Goal: Transaction & Acquisition: Purchase product/service

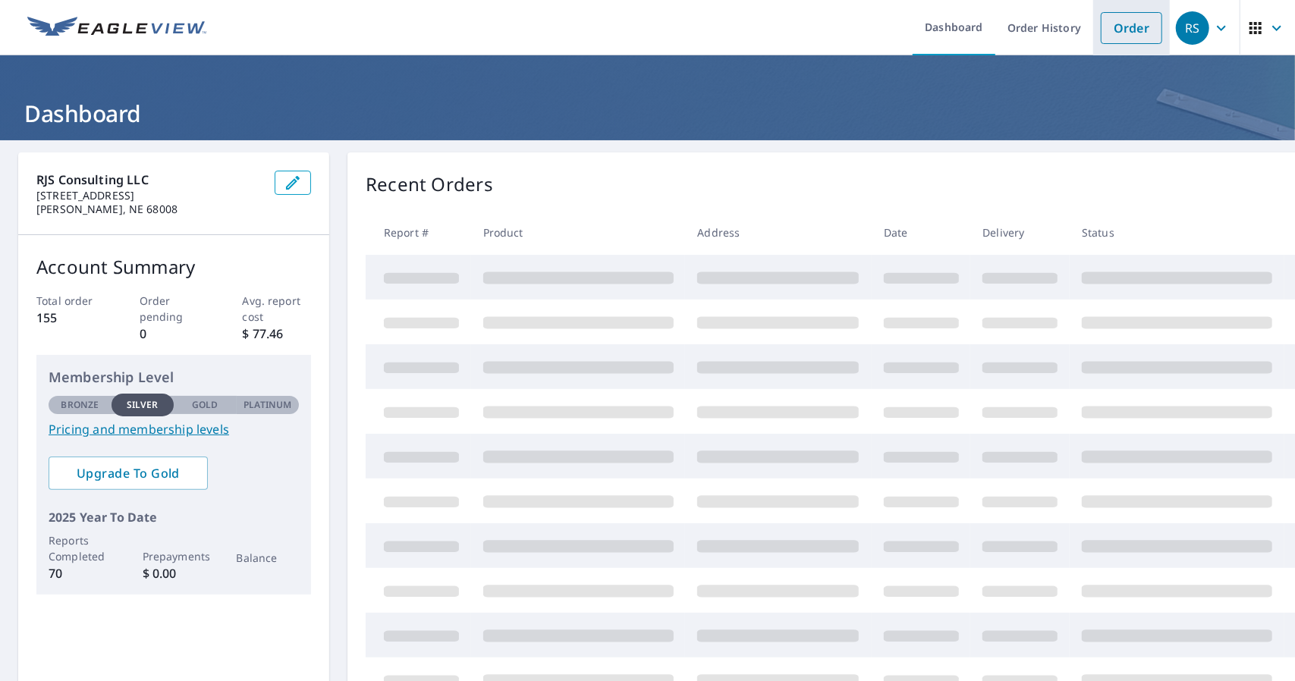
click at [1114, 33] on link "Order" at bounding box center [1130, 28] width 61 height 32
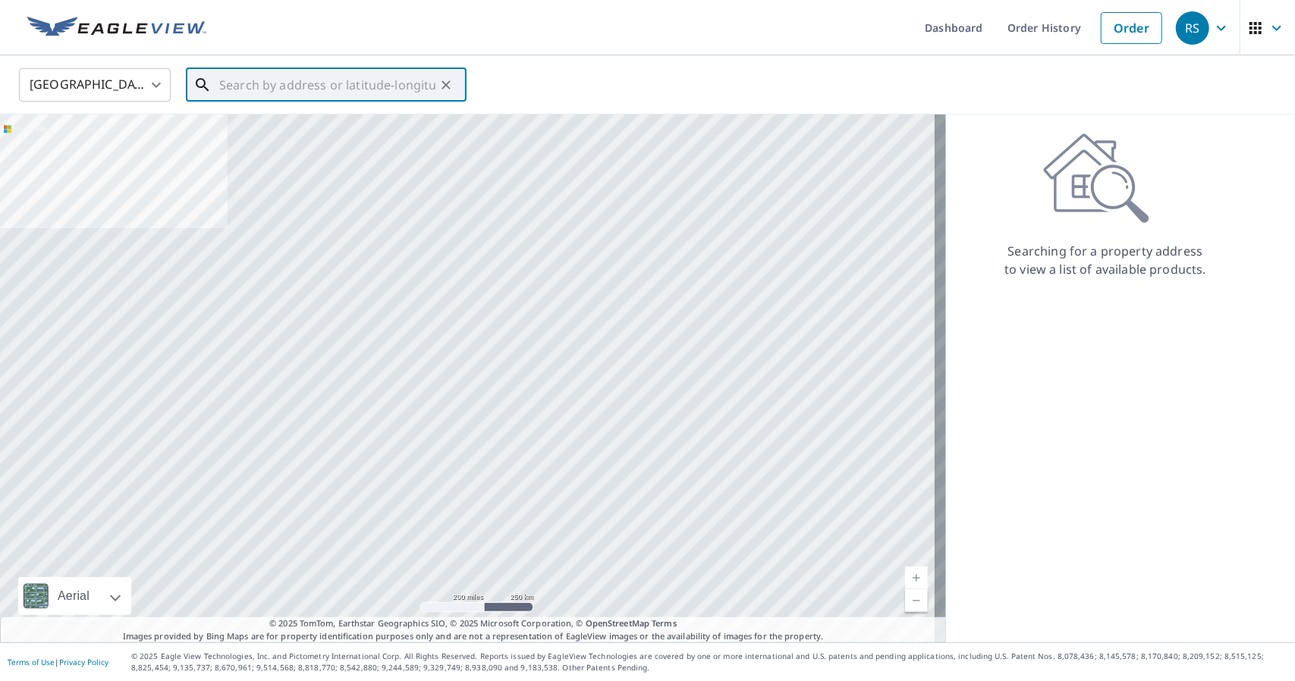
click at [354, 85] on input "text" at bounding box center [327, 85] width 216 height 42
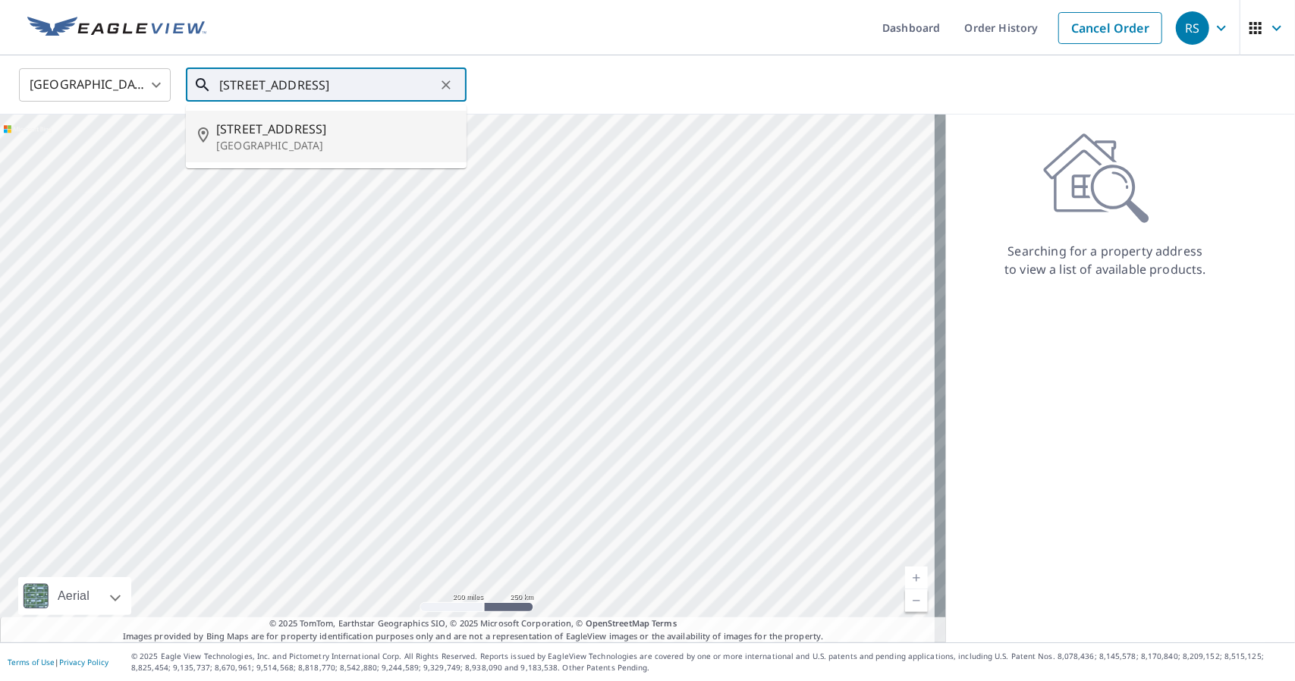
click at [300, 149] on p "[GEOGRAPHIC_DATA]" at bounding box center [335, 145] width 238 height 15
type input "[STREET_ADDRESS]"
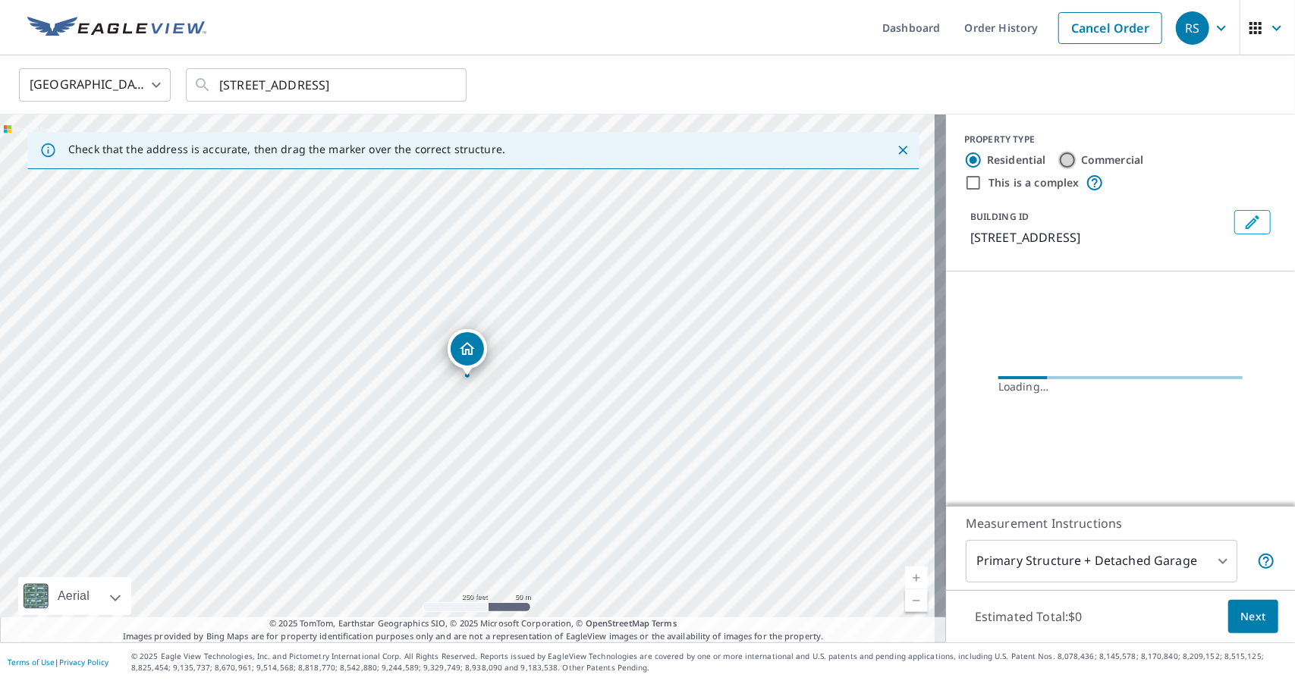
click at [1063, 153] on input "Commercial" at bounding box center [1067, 160] width 18 height 18
radio input "true"
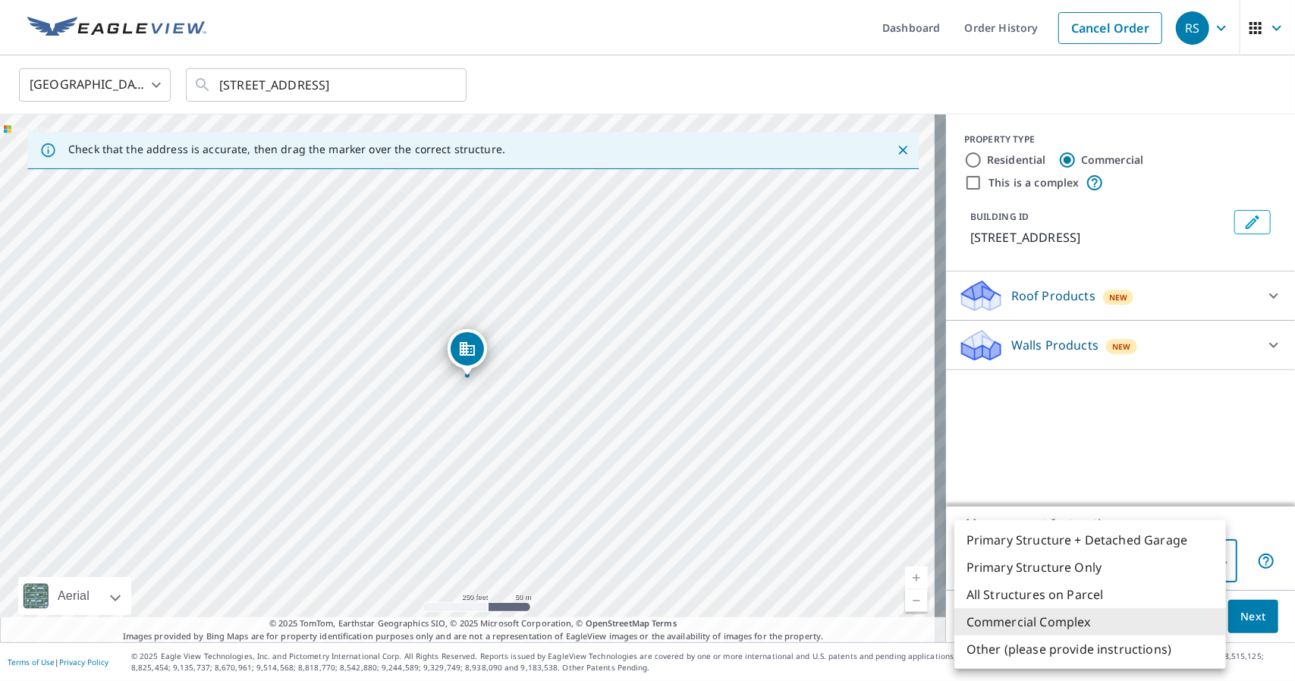
click at [1172, 567] on body "RS RS Dashboard Order History Cancel Order RS [GEOGRAPHIC_DATA] [GEOGRAPHIC_DAT…" at bounding box center [647, 340] width 1295 height 681
click at [1146, 567] on li "Primary Structure Only" at bounding box center [1089, 567] width 271 height 27
type input "2"
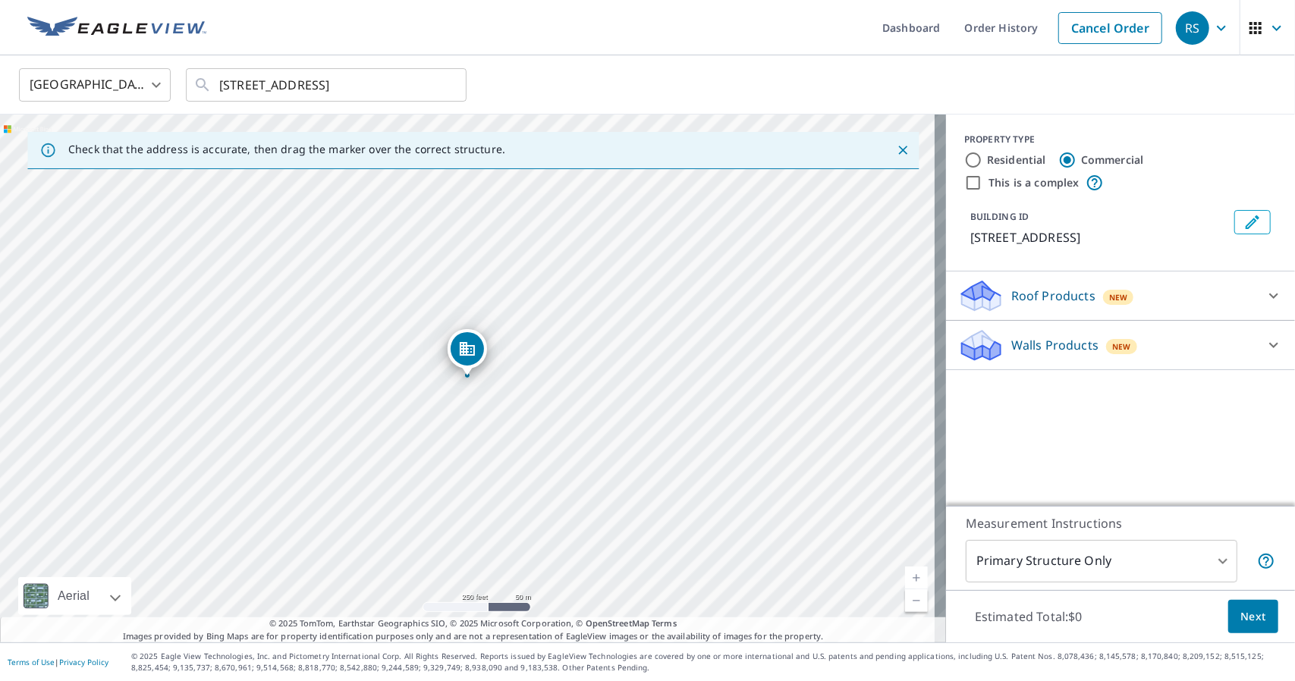
click at [1103, 287] on div "New" at bounding box center [1118, 296] width 31 height 18
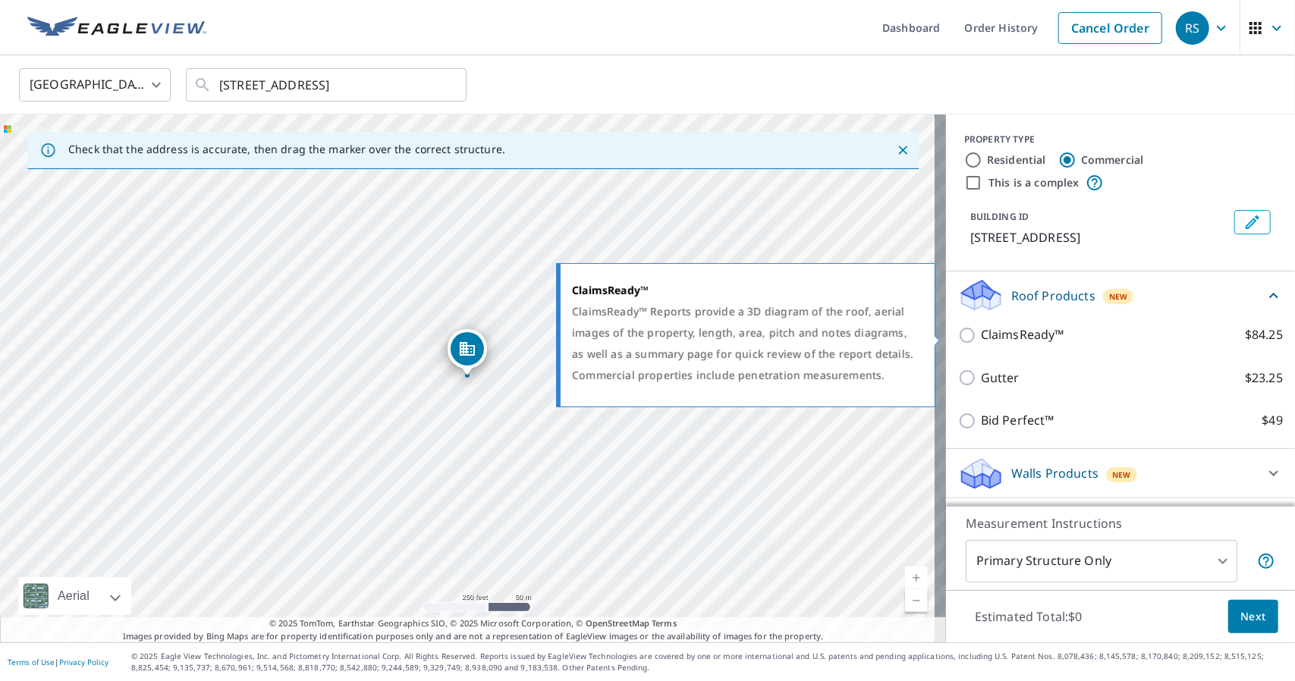
click at [1024, 337] on p "ClaimsReady™" at bounding box center [1022, 334] width 83 height 19
click at [981, 337] on input "ClaimsReady™ $84.25" at bounding box center [969, 335] width 23 height 18
checkbox input "true"
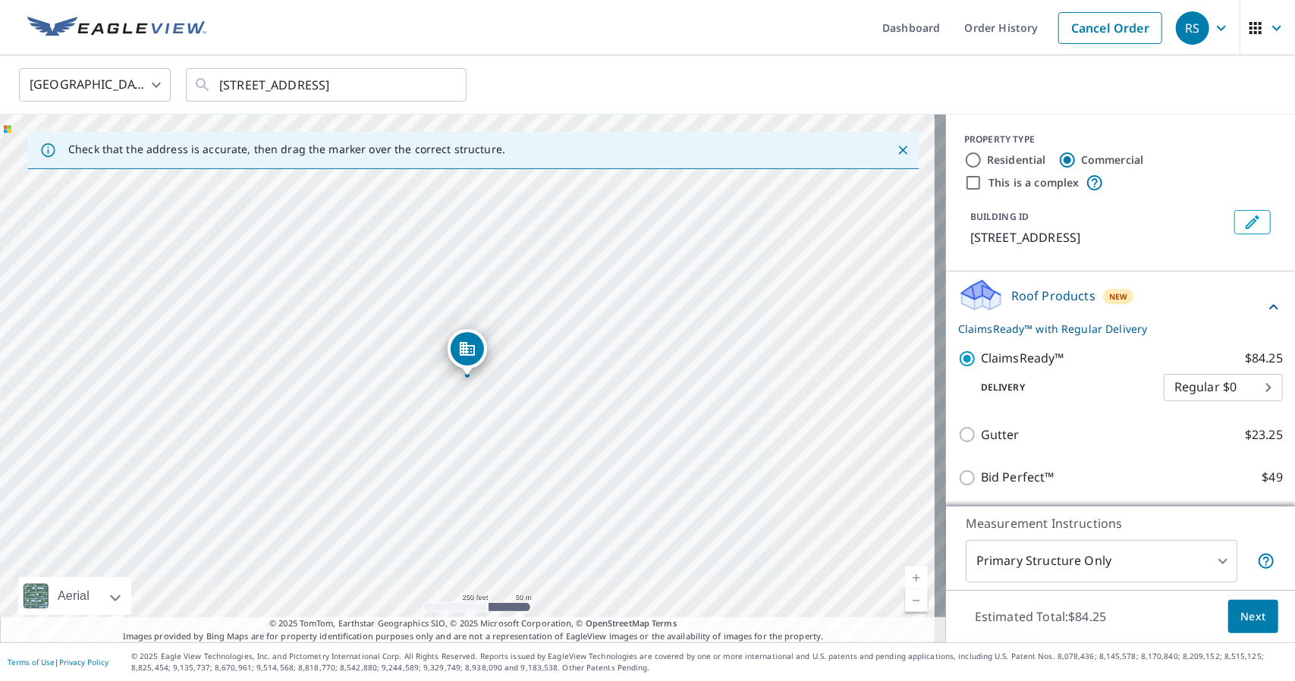
click at [1240, 620] on span "Next" at bounding box center [1253, 616] width 26 height 19
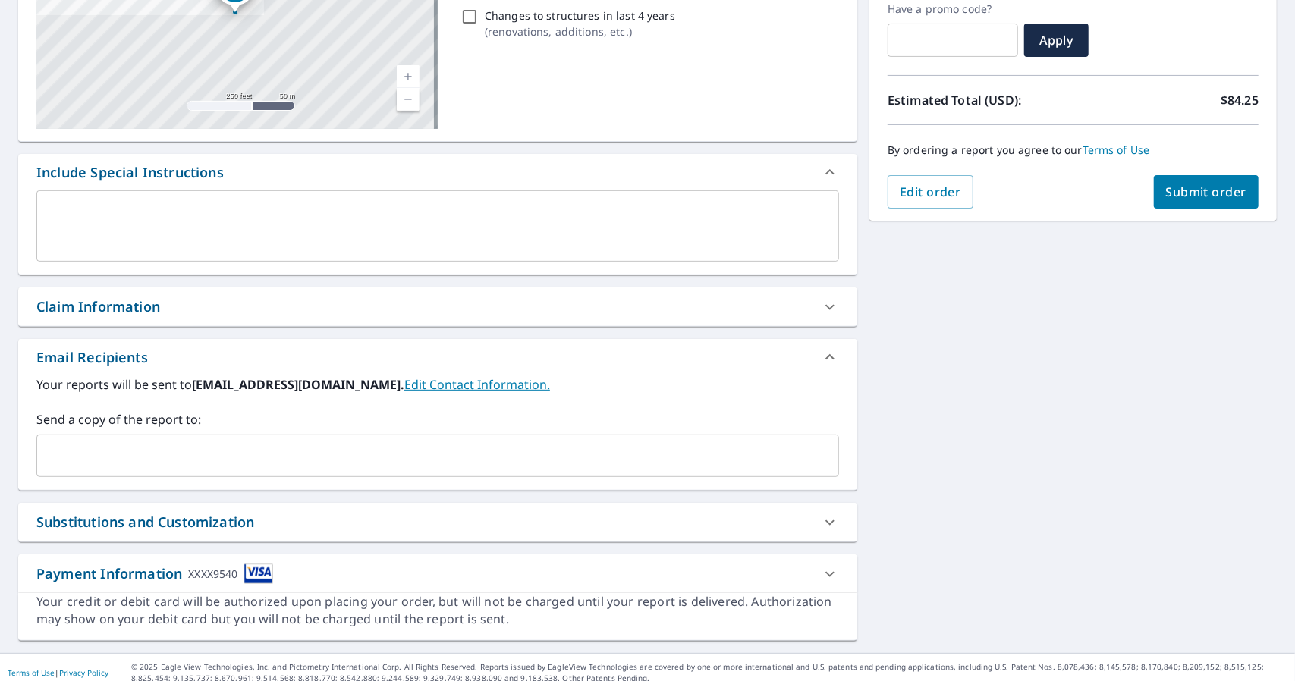
scroll to position [265, 0]
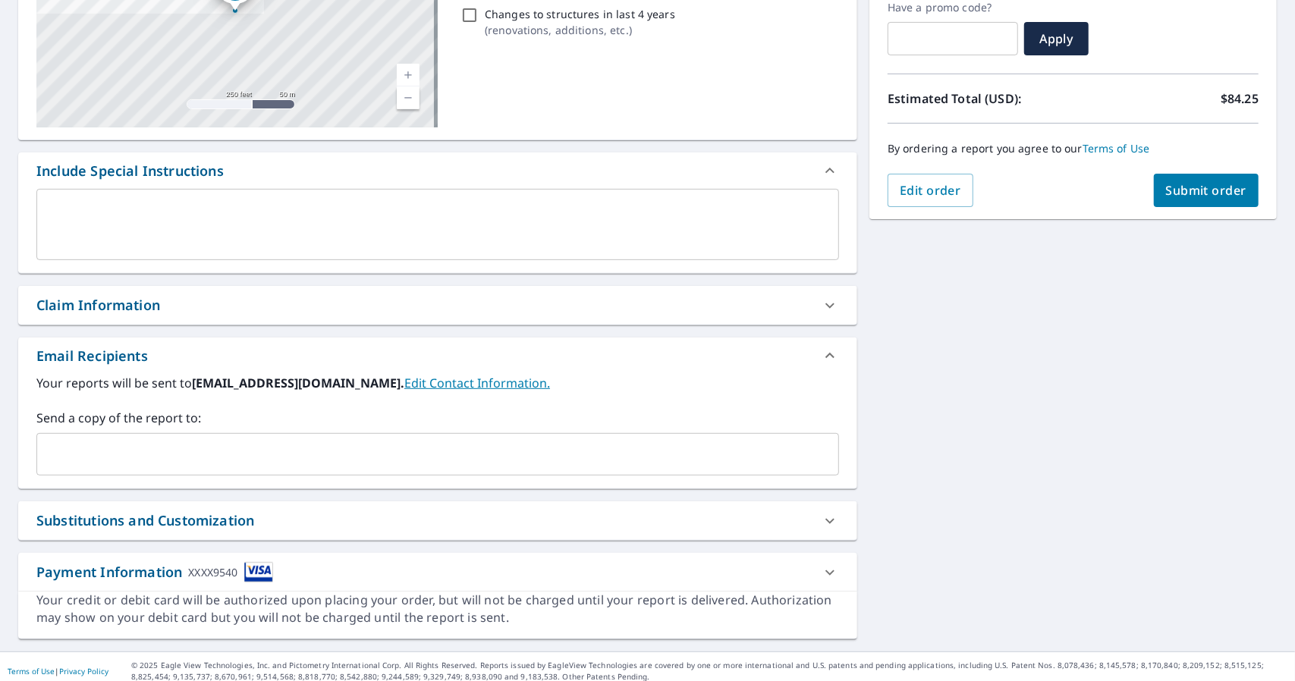
click at [253, 320] on div "Claim Information" at bounding box center [437, 305] width 839 height 39
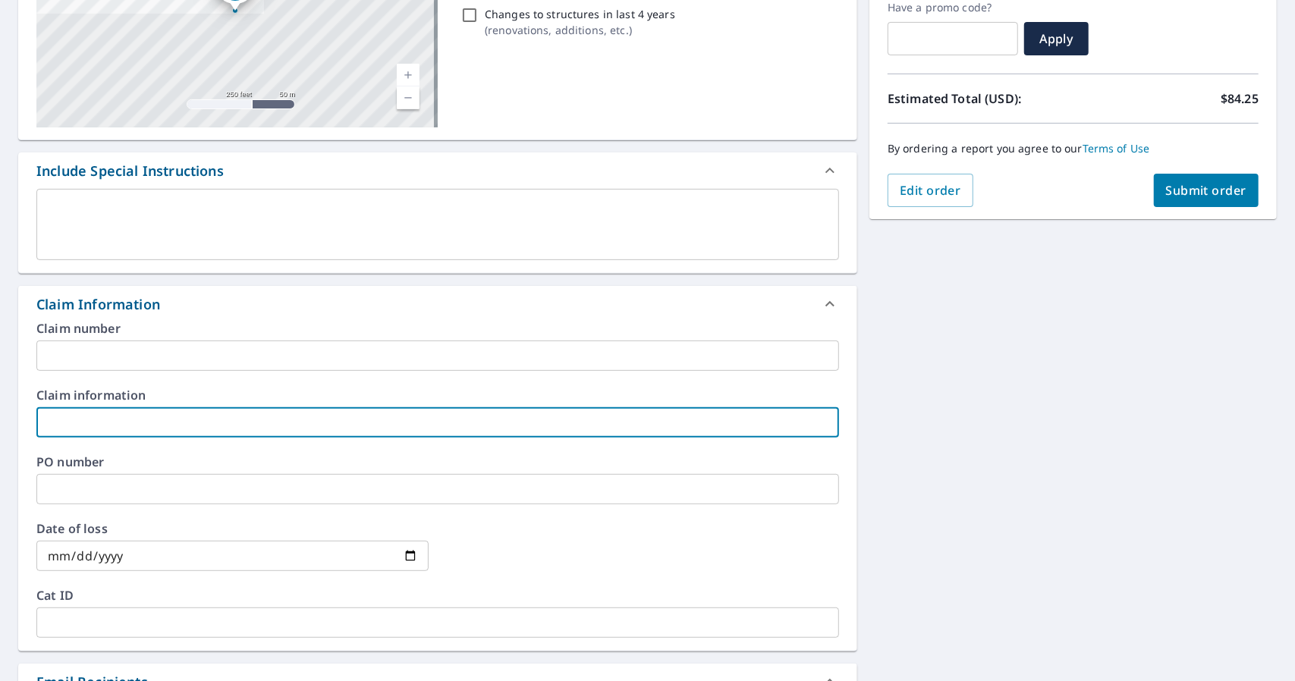
click at [190, 422] on input "text" at bounding box center [437, 422] width 802 height 30
type input "Cowboy Supply House"
click at [1058, 474] on div "[STREET_ADDRESS] Aerial Road A standard road map Aerial A detailed look from ab…" at bounding box center [647, 427] width 1295 height 1102
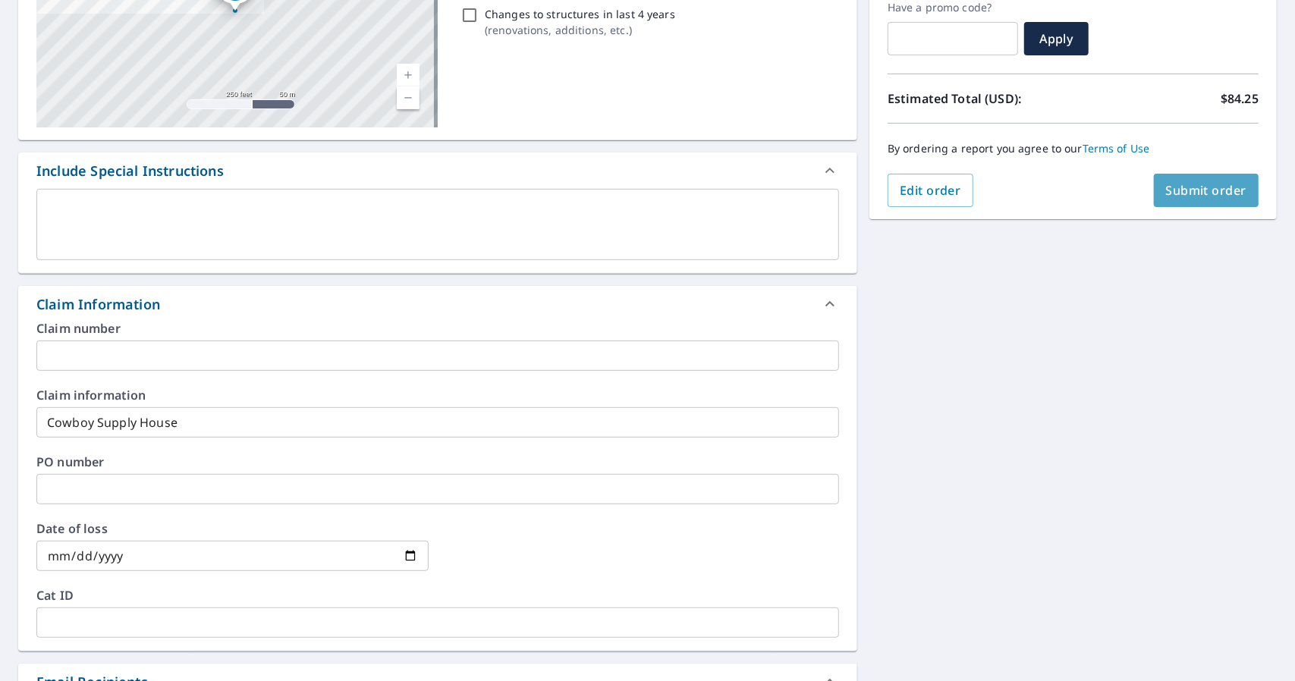
click at [1200, 196] on span "Submit order" at bounding box center [1206, 190] width 81 height 17
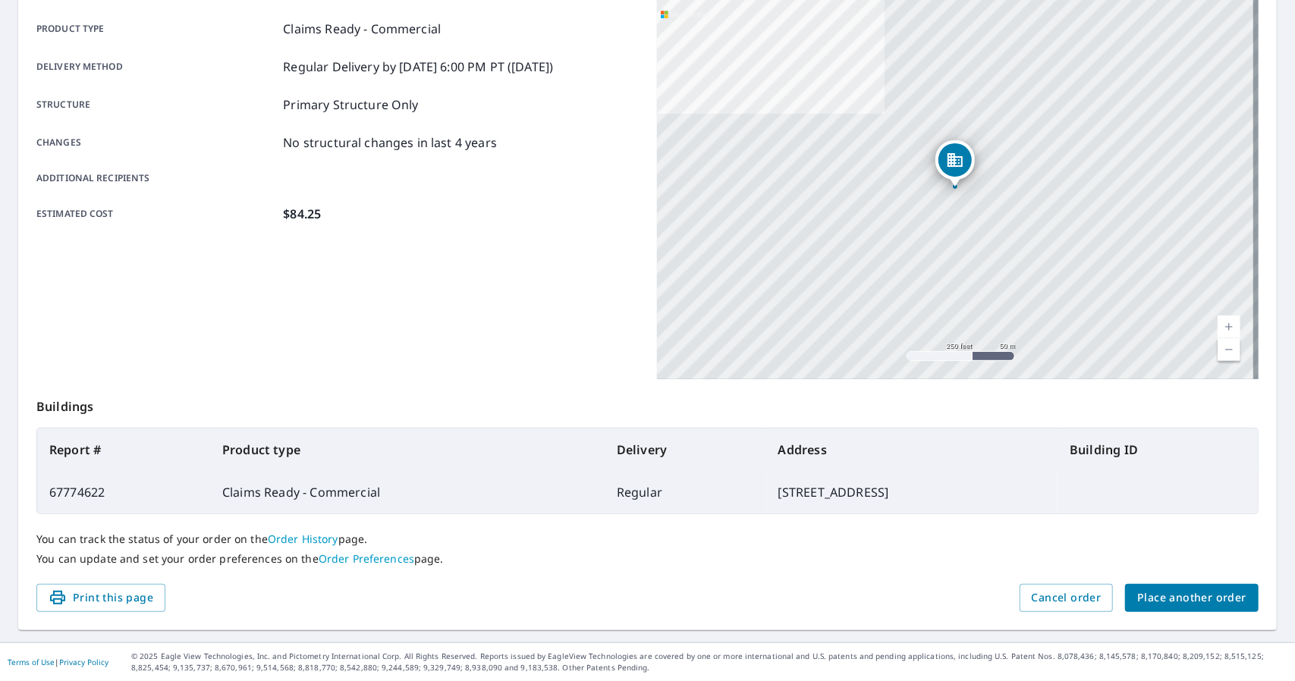
scroll to position [210, 0]
